Goal: Ask a question

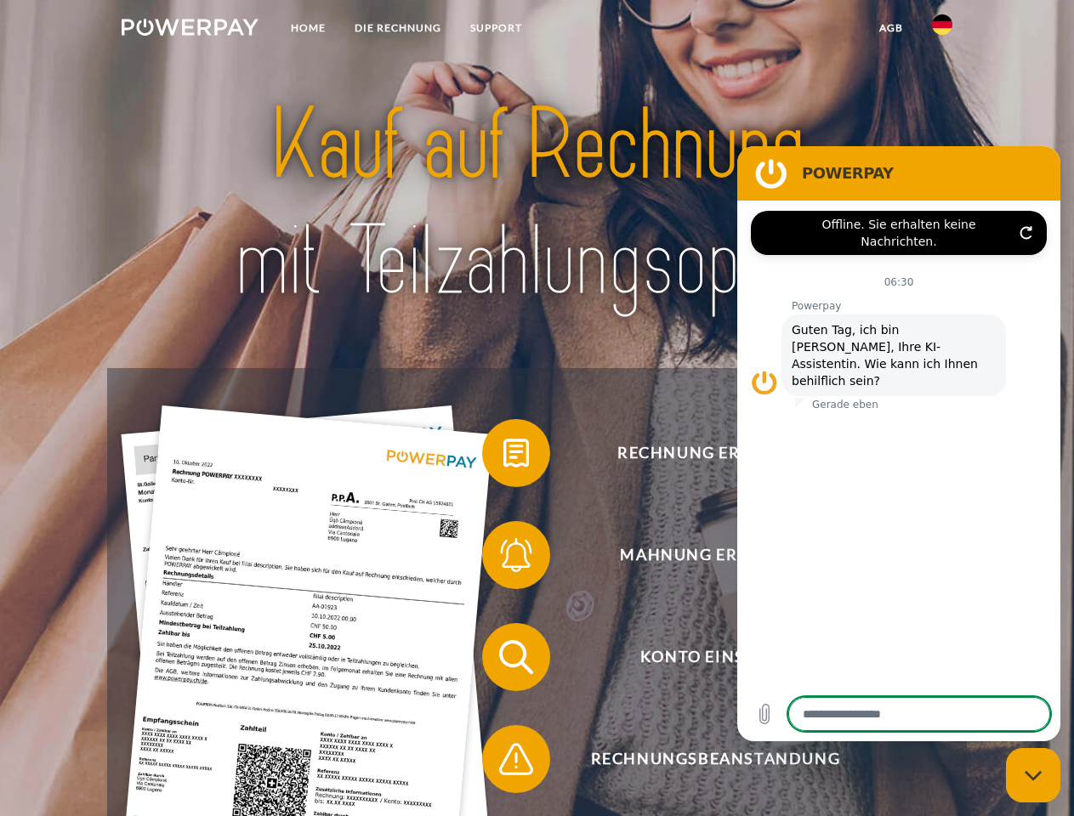
click at [190, 30] on img at bounding box center [190, 27] width 137 height 17
click at [942, 30] on img at bounding box center [942, 24] width 20 height 20
click at [890, 28] on link "agb" at bounding box center [891, 28] width 53 height 31
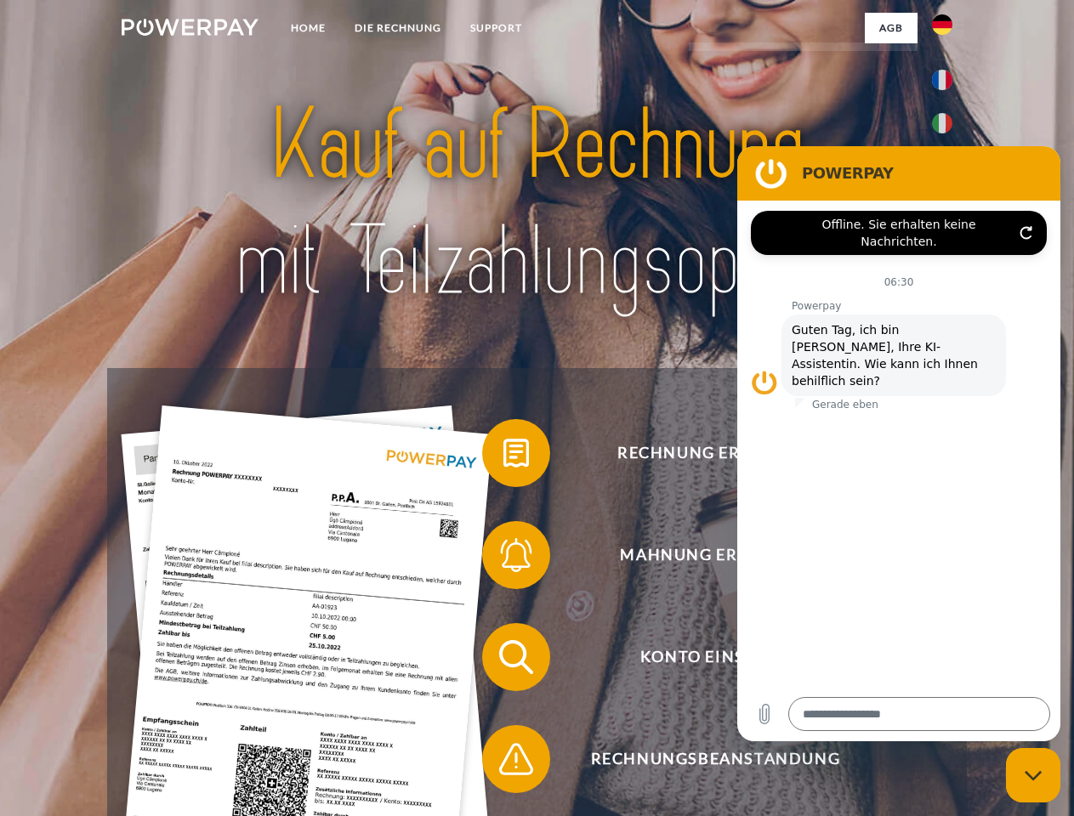
click at [503, 457] on span at bounding box center [490, 453] width 85 height 85
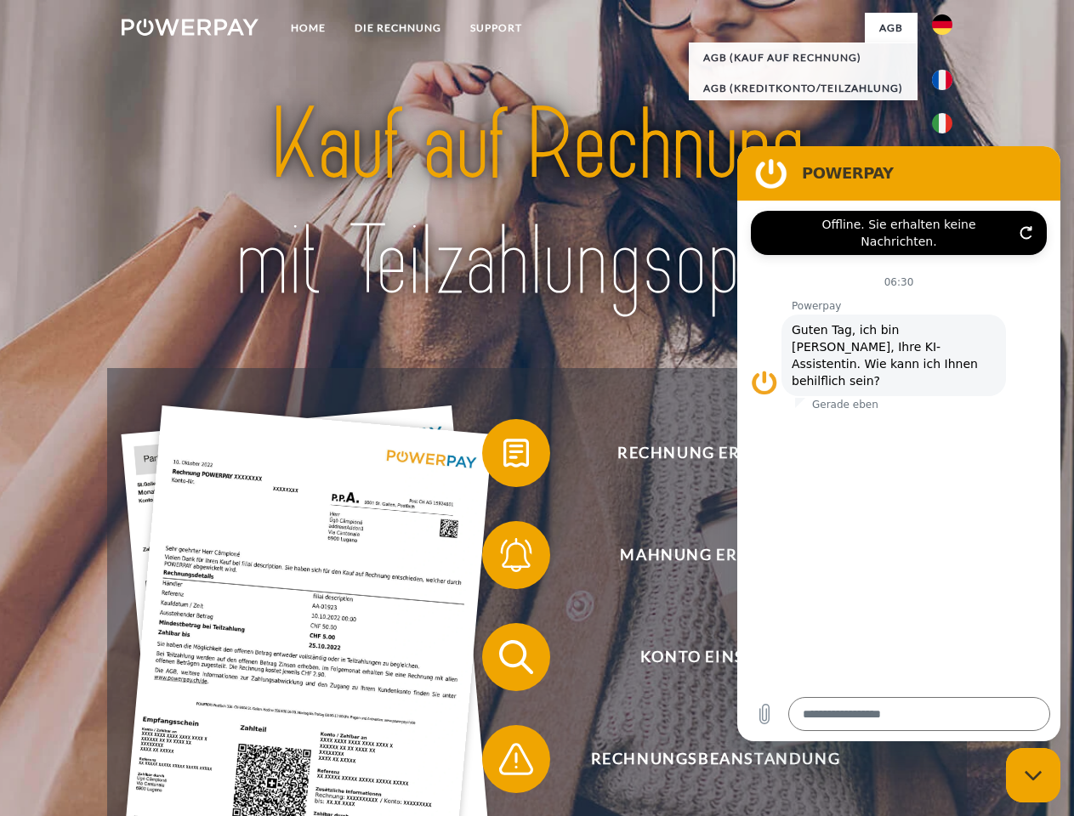
click at [503, 559] on span at bounding box center [490, 555] width 85 height 85
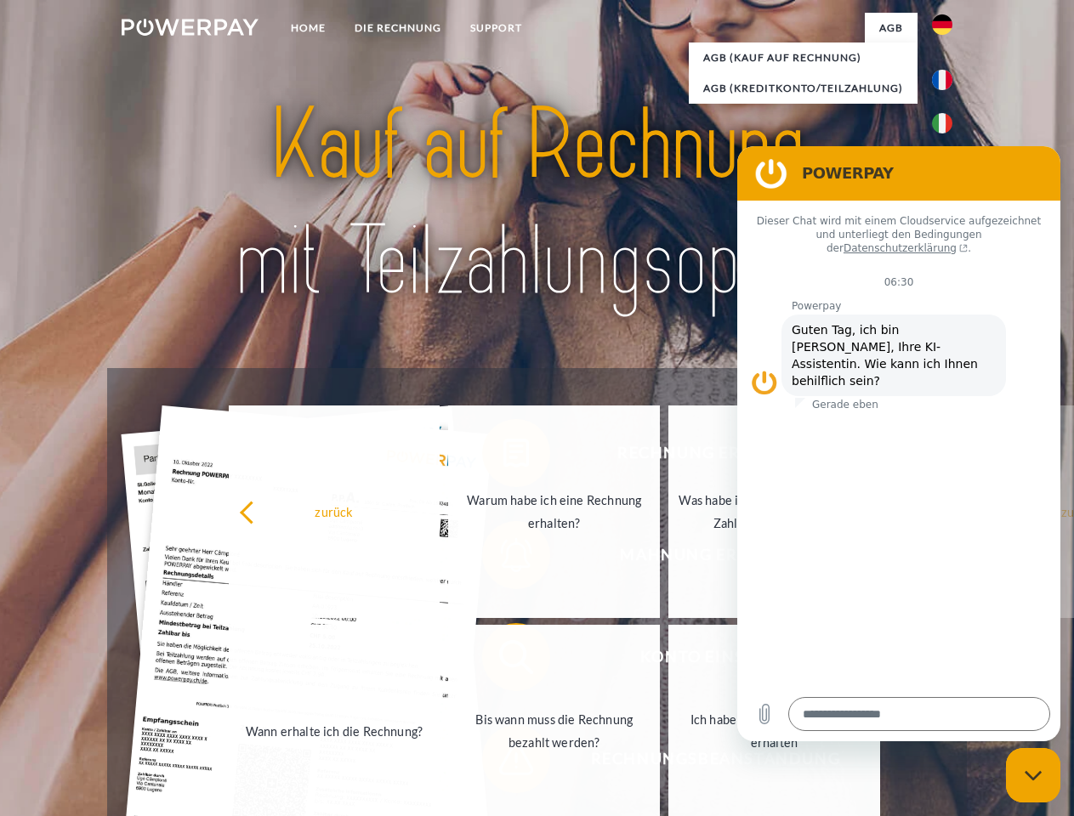
click at [503, 661] on link "Bis wann muss die Rechnung bezahlt werden?" at bounding box center [554, 731] width 212 height 213
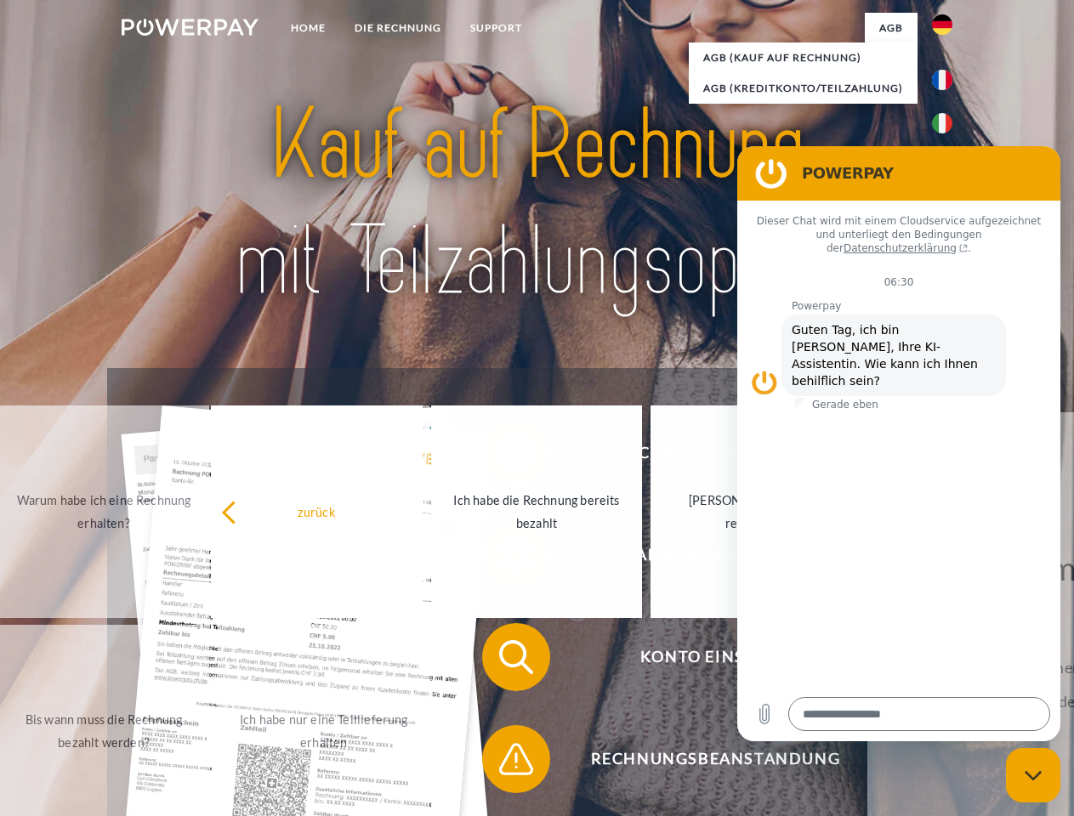
click at [503, 763] on span at bounding box center [490, 759] width 85 height 85
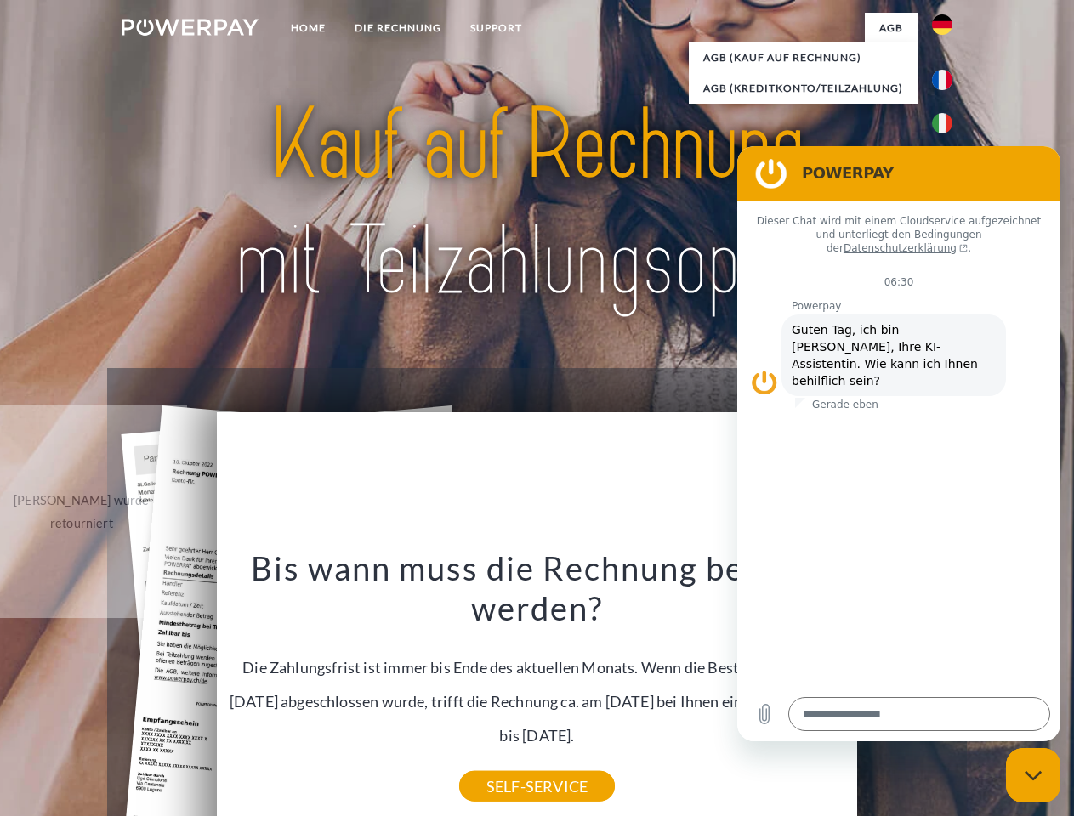
click at [1033, 775] on icon "Messaging-Fenster schließen" at bounding box center [1034, 775] width 18 height 11
type textarea "*"
